Goal: Obtain resource: Download file/media

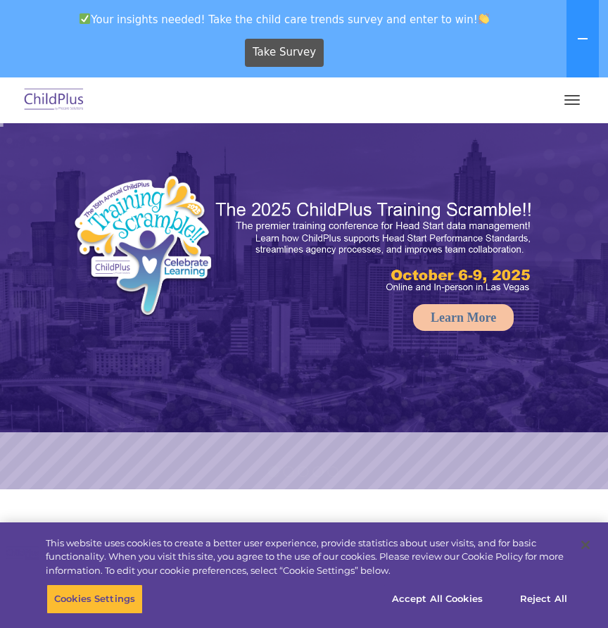
select select "MEDIUM"
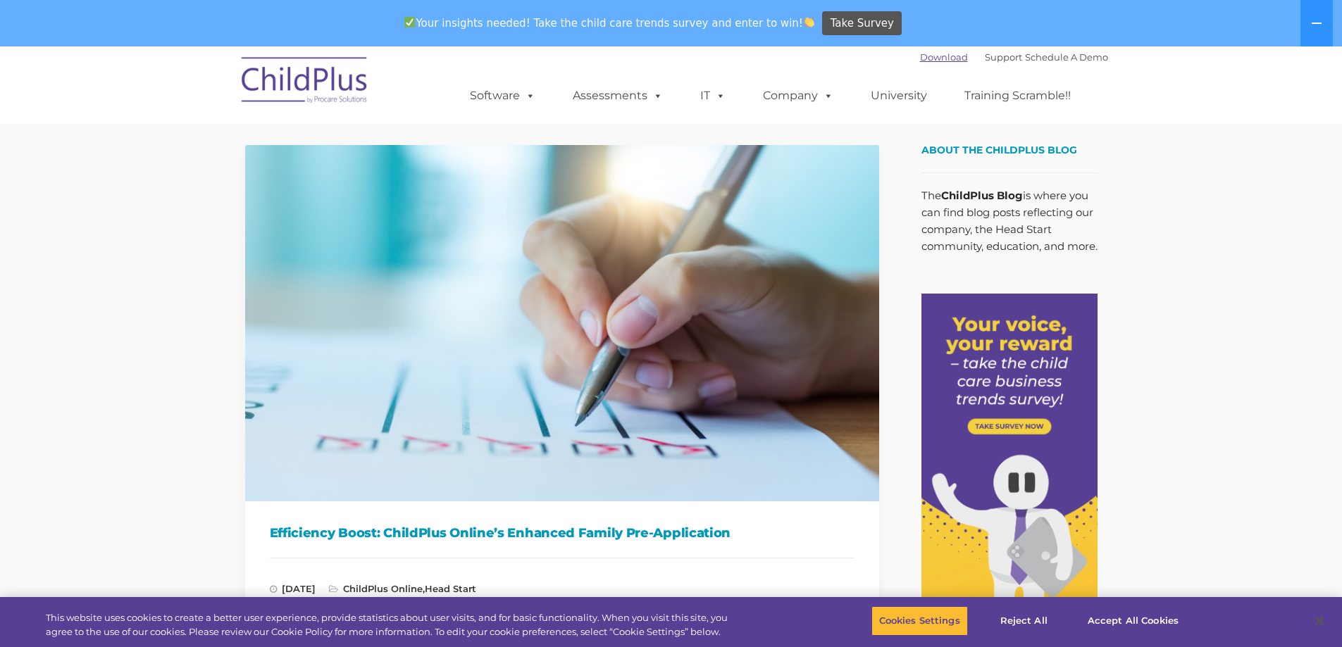
click at [923, 53] on link "Download" at bounding box center [944, 56] width 48 height 11
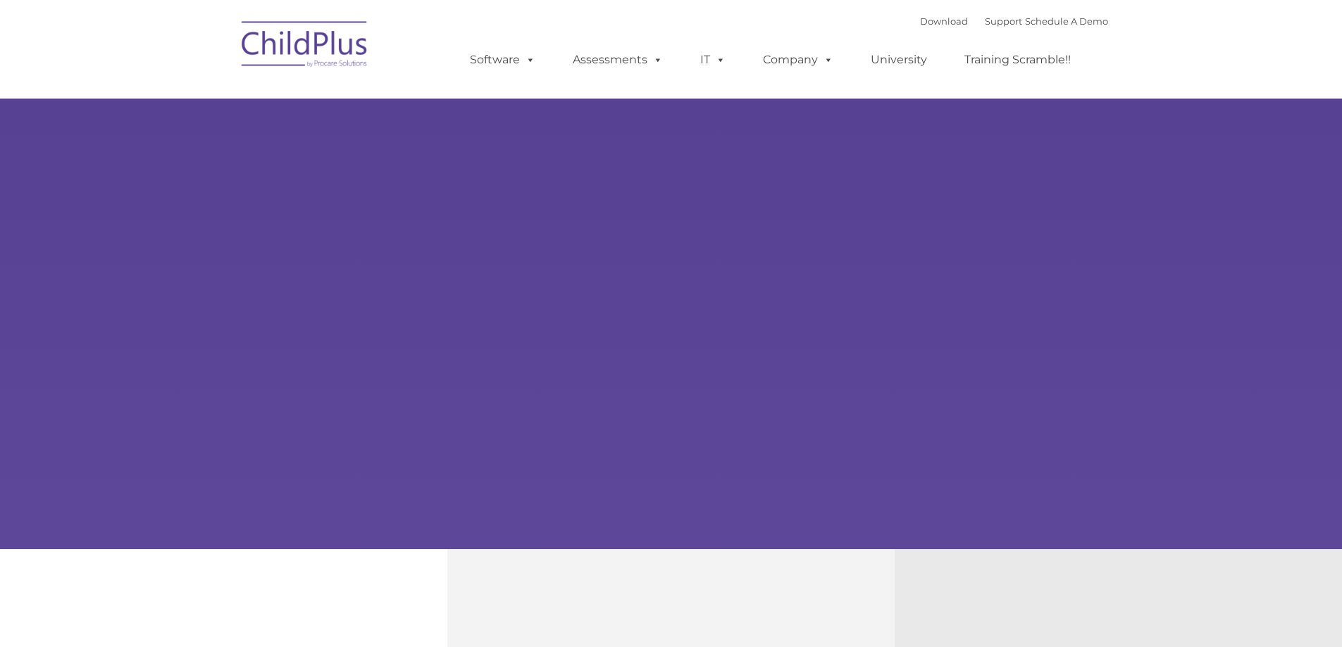
type input ""
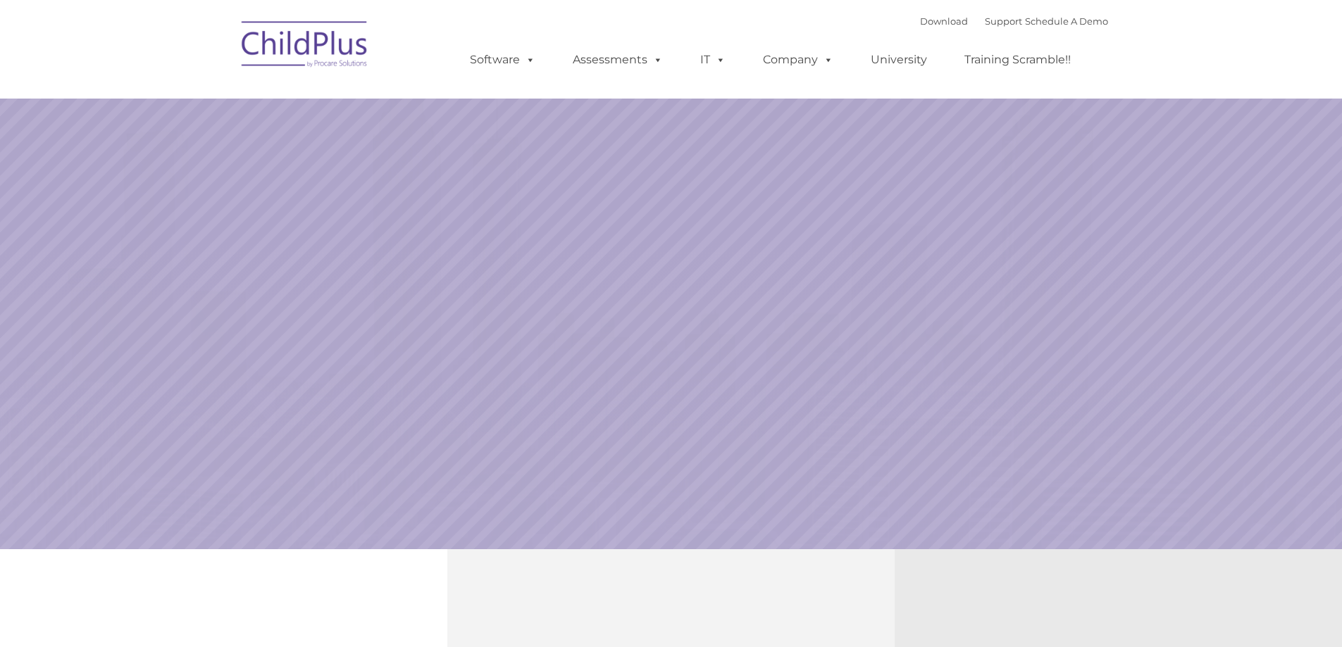
select select "MEDIUM"
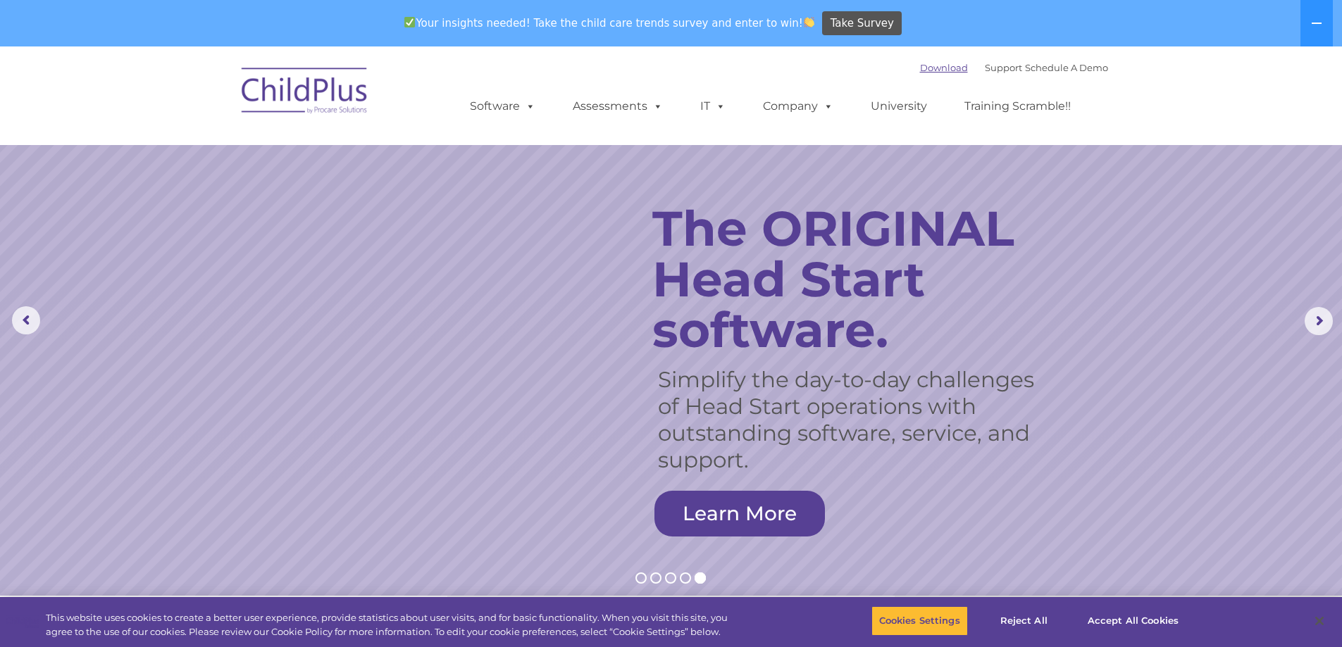
click at [925, 69] on link "Download" at bounding box center [944, 67] width 48 height 11
